Goal: Find specific page/section: Find specific page/section

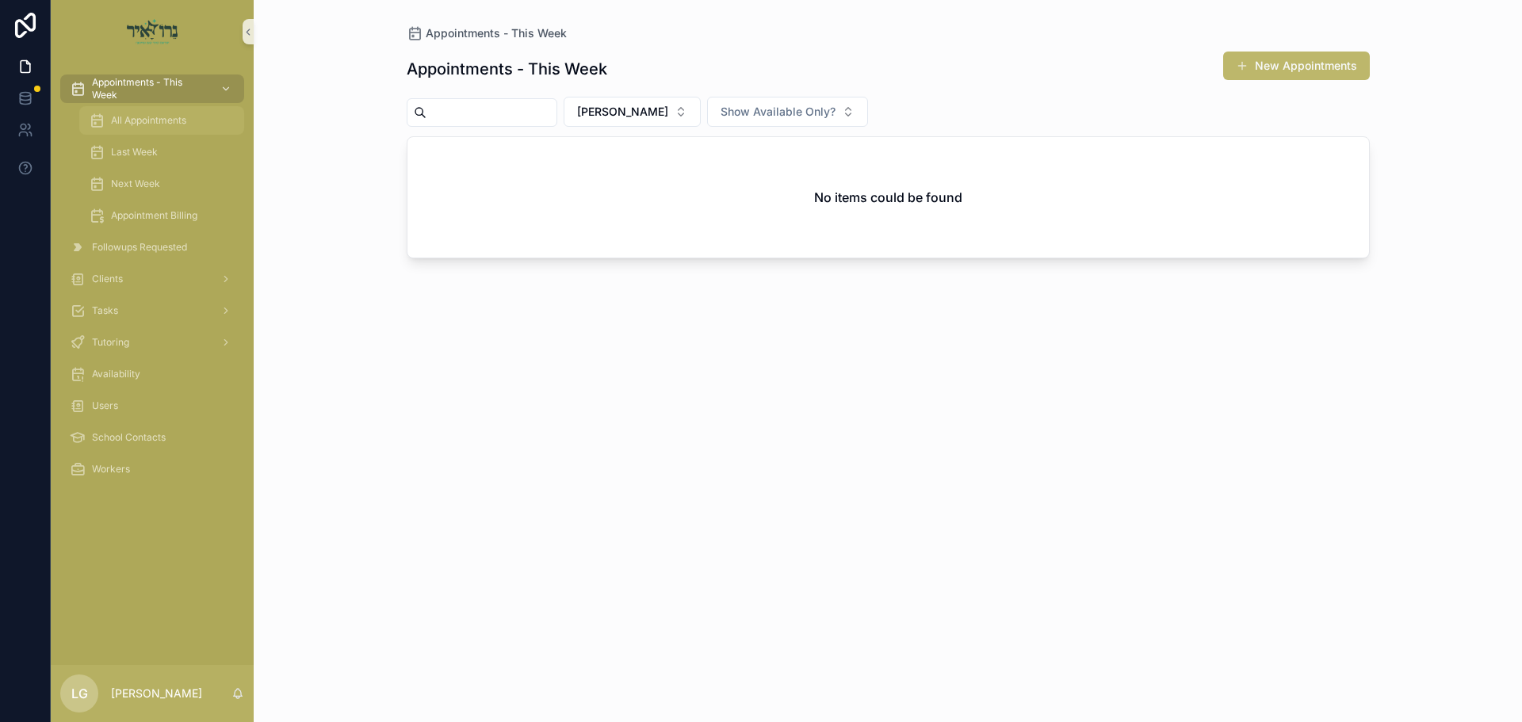
click at [199, 122] on div "All Appointments" at bounding box center [162, 120] width 146 height 25
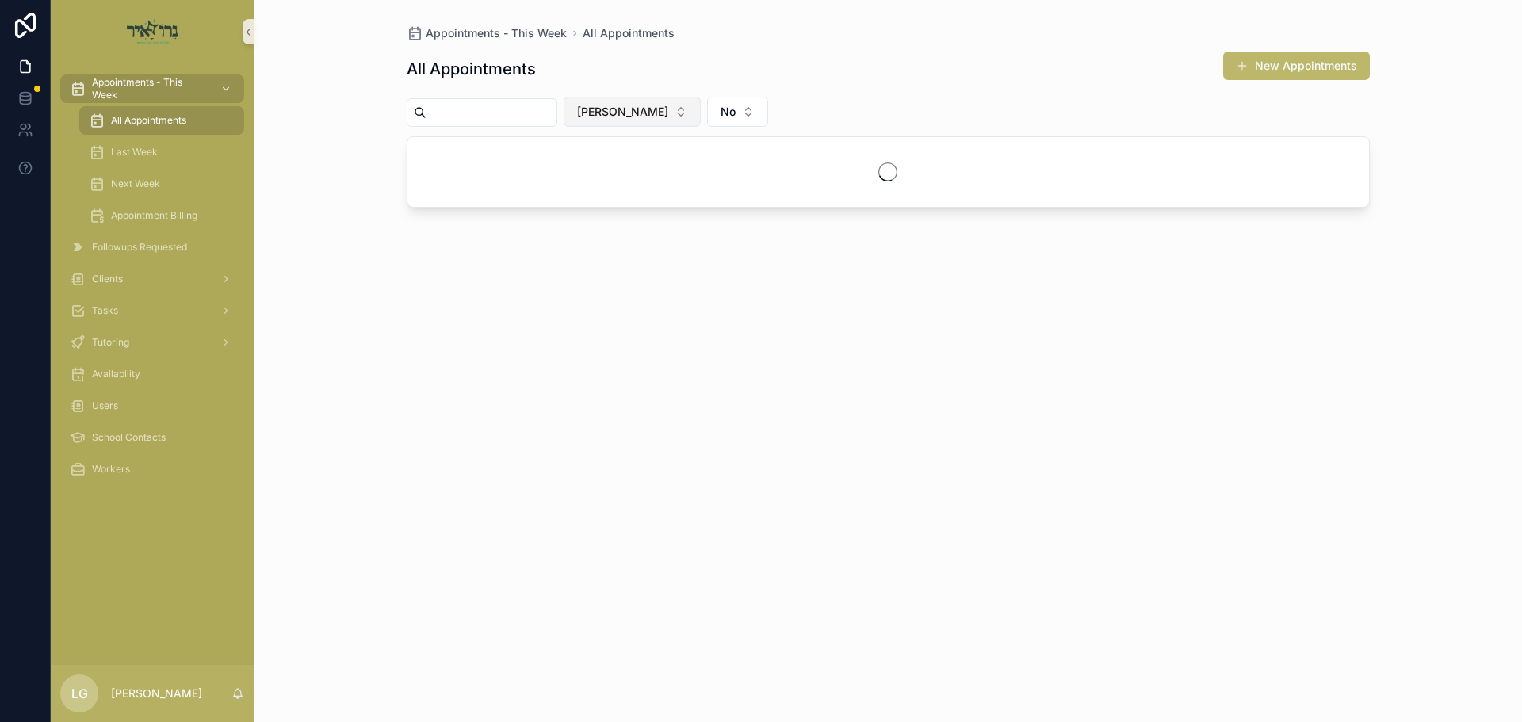
click at [691, 113] on button "[PERSON_NAME]" at bounding box center [631, 112] width 137 height 30
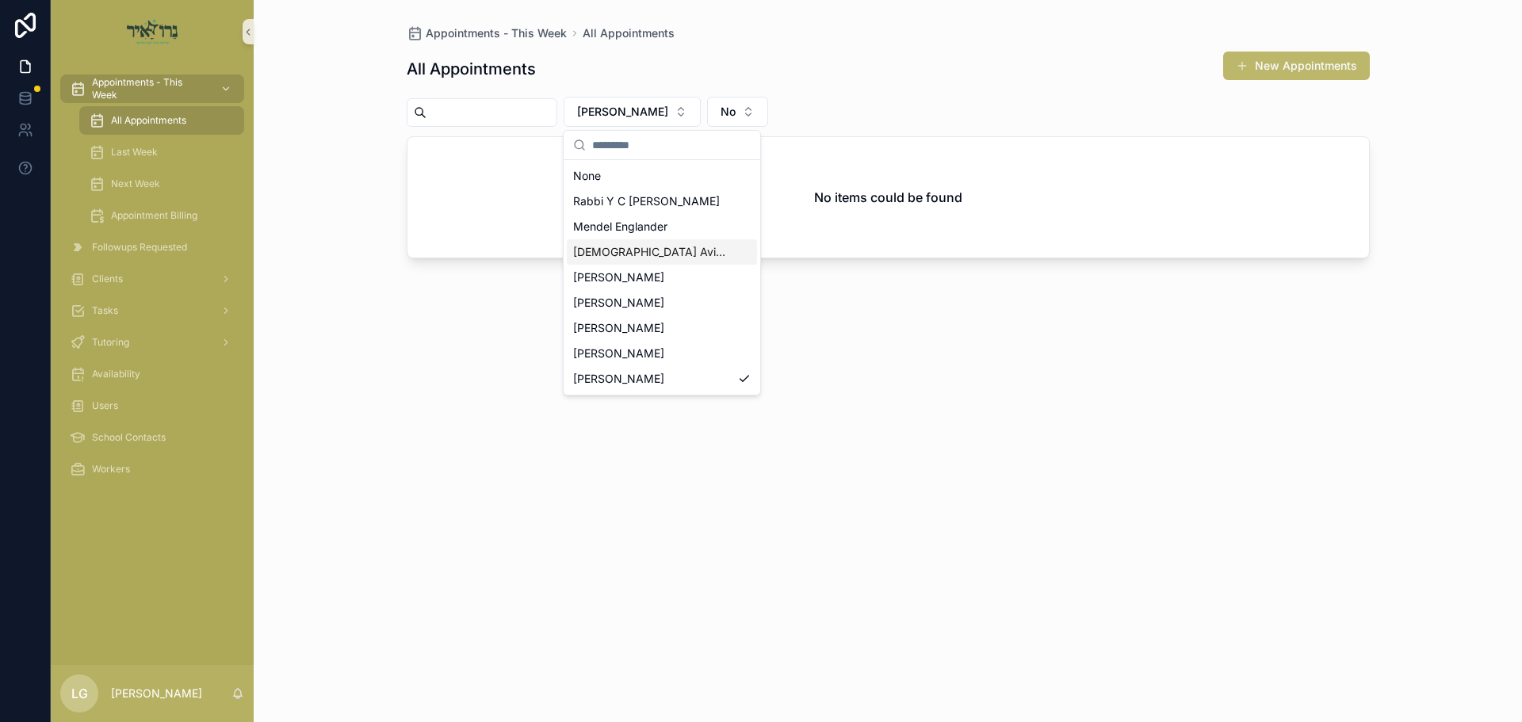
click at [606, 250] on span "[DEMOGRAPHIC_DATA] Avigder [PERSON_NAME]" at bounding box center [652, 252] width 158 height 16
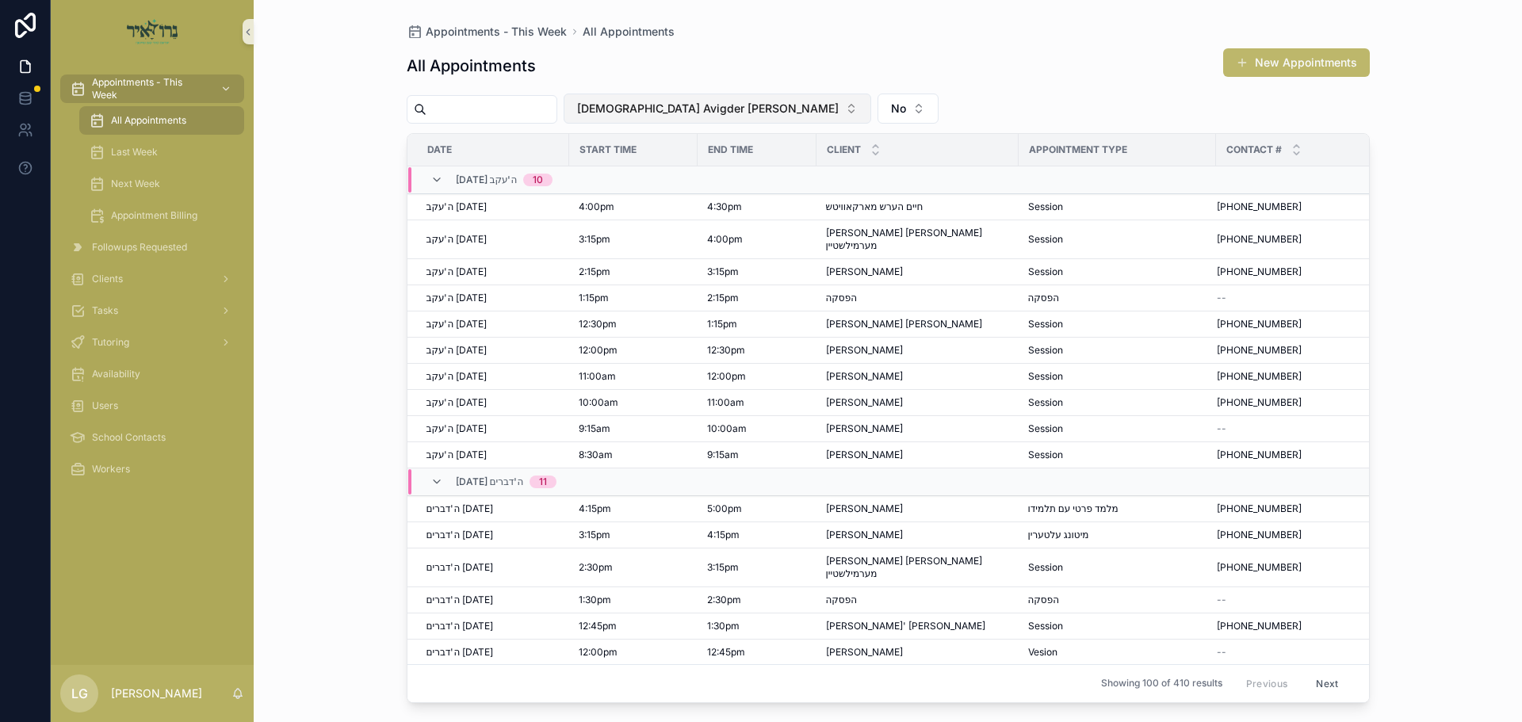
click at [744, 113] on button "[DEMOGRAPHIC_DATA] Avigder [PERSON_NAME]" at bounding box center [716, 109] width 307 height 30
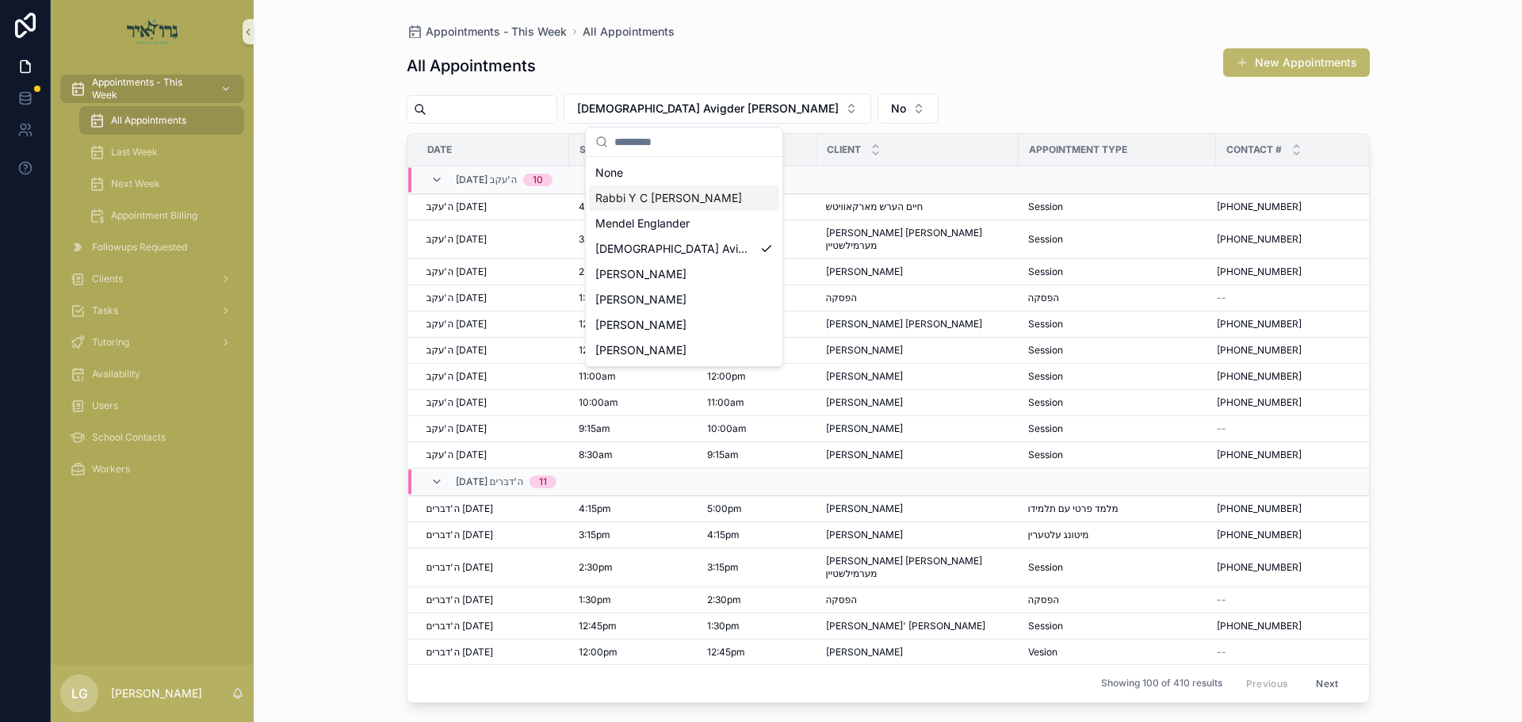
click at [683, 200] on span "Rabbi Y C [PERSON_NAME]" at bounding box center [668, 198] width 147 height 16
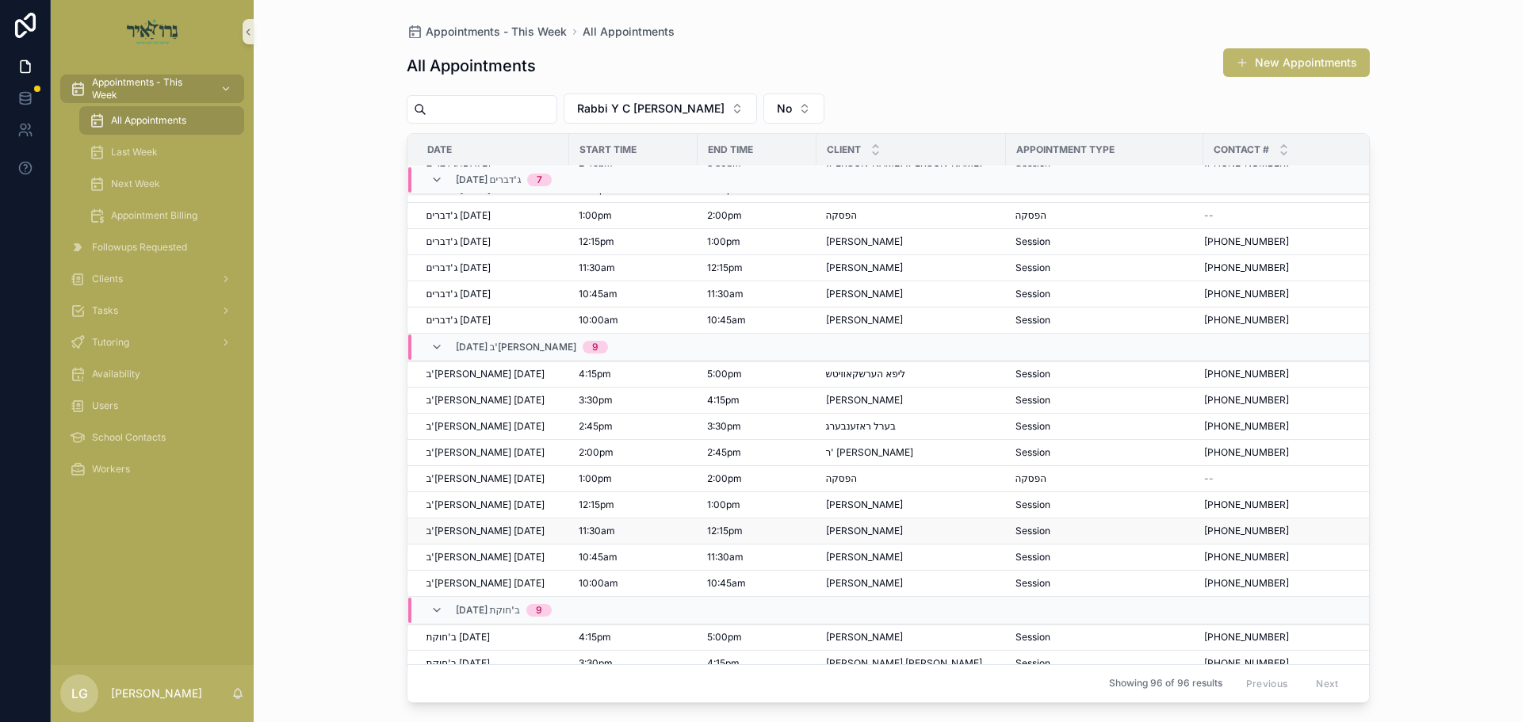
scroll to position [238, 0]
